Goal: Transaction & Acquisition: Purchase product/service

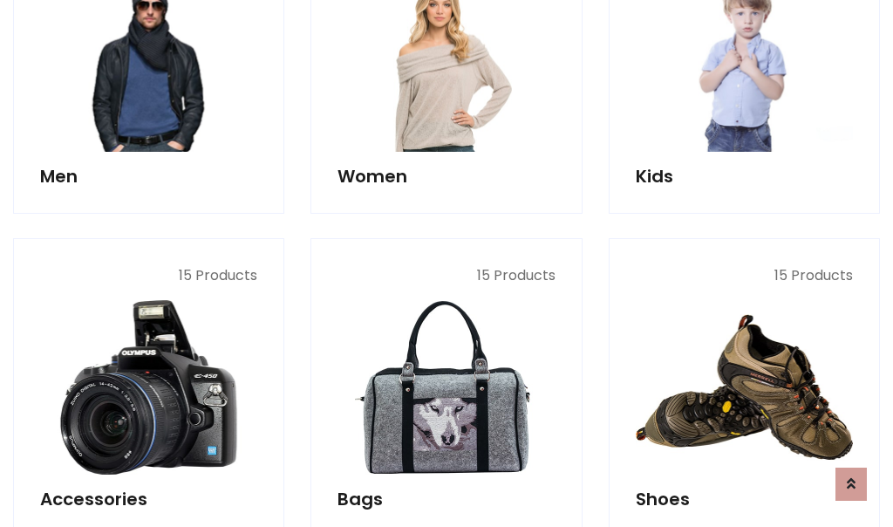
scroll to position [583, 0]
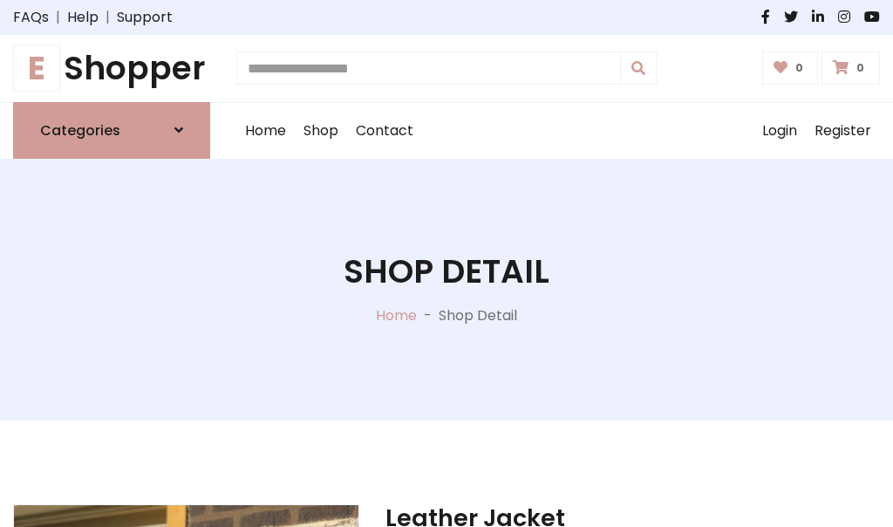
click at [112, 68] on h1 "E Shopper" at bounding box center [111, 68] width 197 height 39
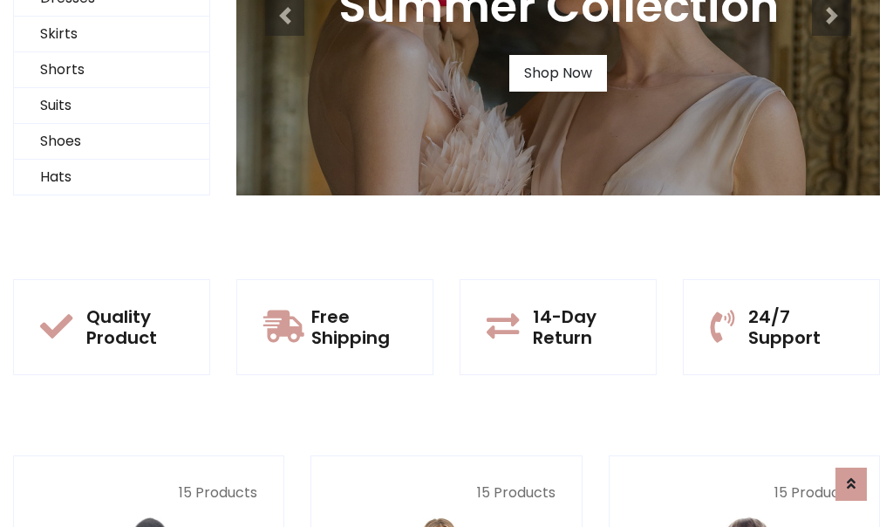
scroll to position [168, 0]
